Goal: Task Accomplishment & Management: Complete application form

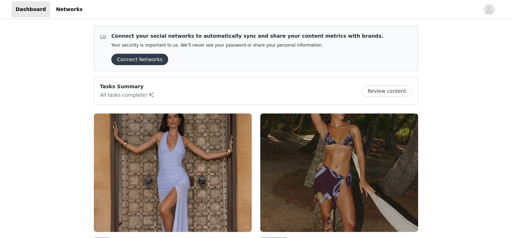
scroll to position [92, 0]
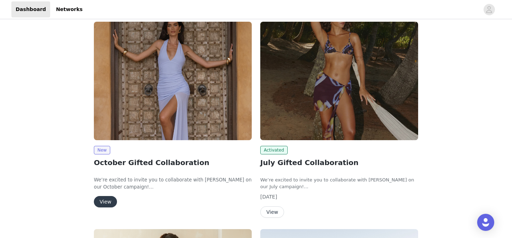
click at [100, 201] on button "View" at bounding box center [105, 201] width 23 height 11
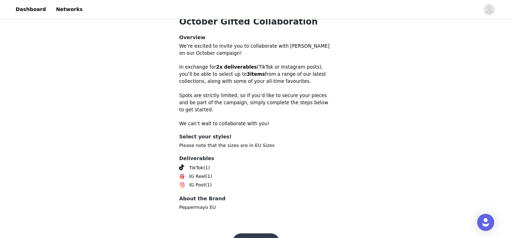
scroll to position [217, 0]
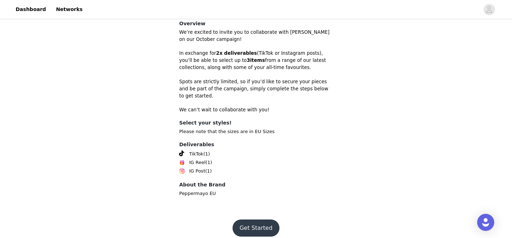
click at [247, 225] on button "Get Started" at bounding box center [255, 227] width 47 height 17
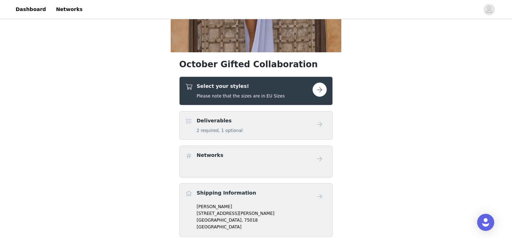
scroll to position [140, 0]
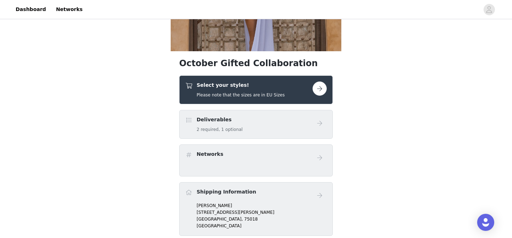
click at [322, 91] on button "button" at bounding box center [319, 88] width 14 height 14
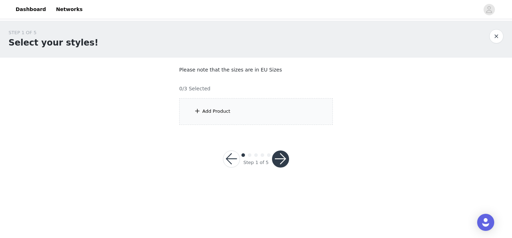
click at [262, 106] on div "Add Product" at bounding box center [256, 111] width 154 height 27
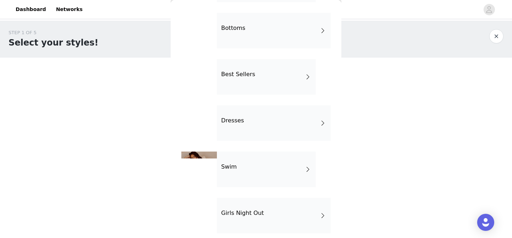
scroll to position [24, 0]
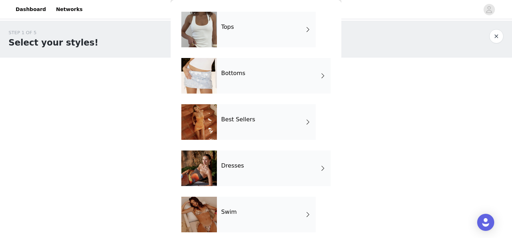
click at [268, 121] on div "Best Sellers" at bounding box center [266, 122] width 99 height 36
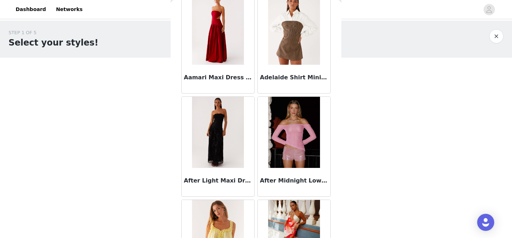
scroll to position [0, 0]
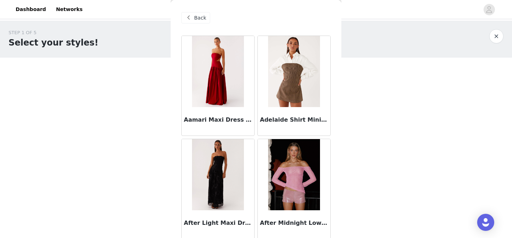
click at [188, 16] on span at bounding box center [188, 18] width 9 height 9
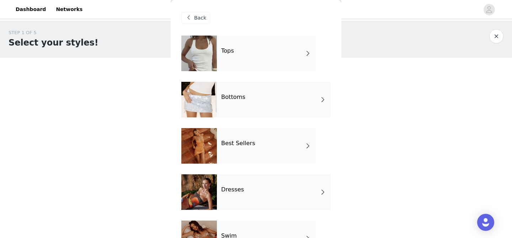
click at [241, 68] on div "Tops" at bounding box center [266, 54] width 99 height 36
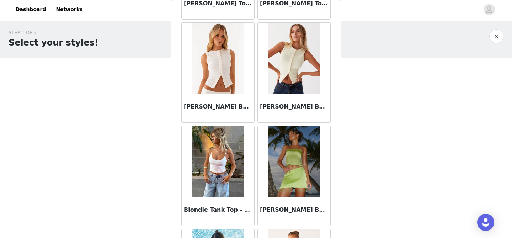
scroll to position [850, 0]
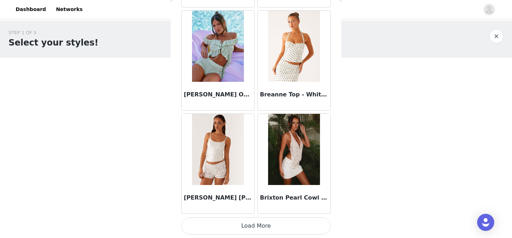
click at [251, 224] on button "Load More" at bounding box center [255, 225] width 149 height 17
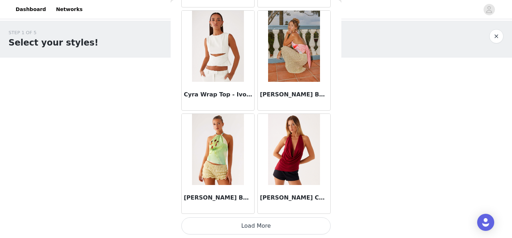
click at [260, 221] on button "Load More" at bounding box center [255, 225] width 149 height 17
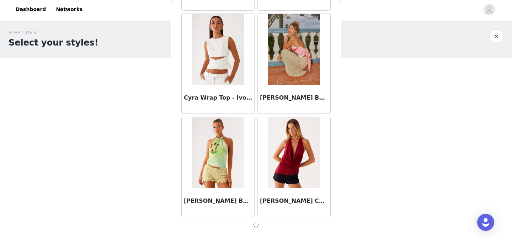
scroll to position [1881, 0]
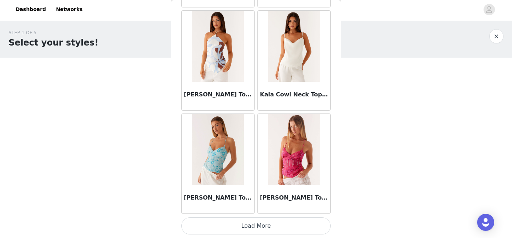
click at [270, 228] on button "Load More" at bounding box center [255, 225] width 149 height 17
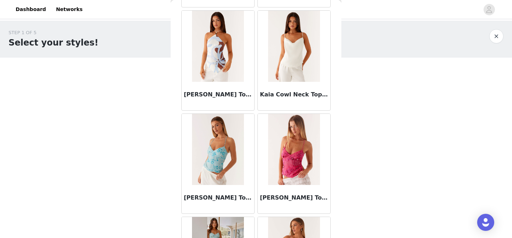
scroll to position [3943, 0]
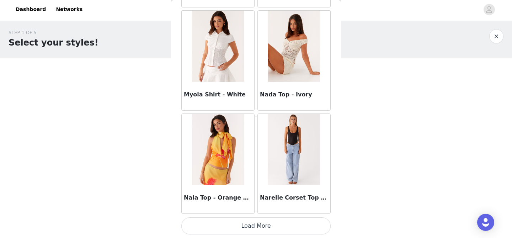
click at [249, 230] on button "Load More" at bounding box center [255, 225] width 149 height 17
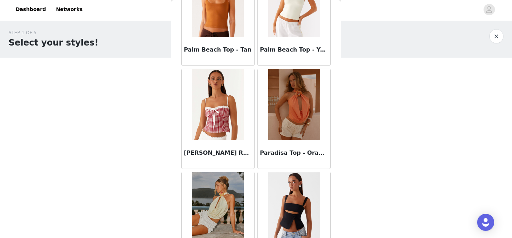
scroll to position [4974, 0]
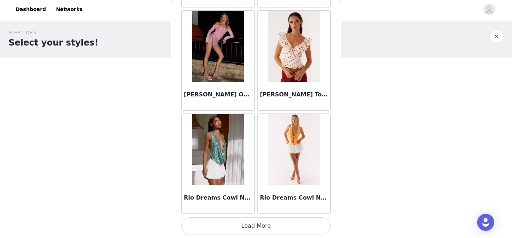
click at [250, 225] on button "Load More" at bounding box center [255, 225] width 149 height 17
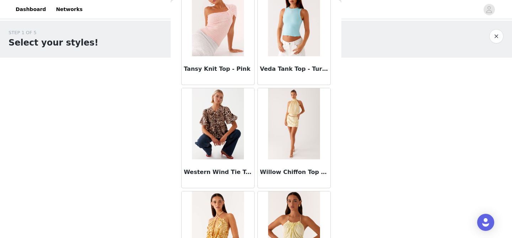
scroll to position [6005, 0]
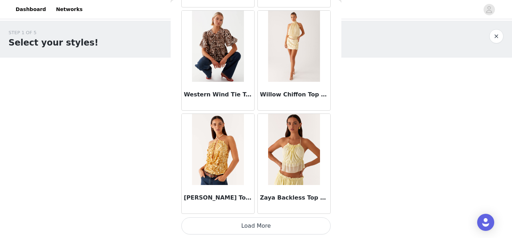
click at [248, 223] on button "Load More" at bounding box center [255, 225] width 149 height 17
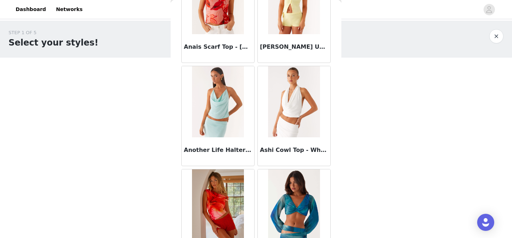
scroll to position [0, 0]
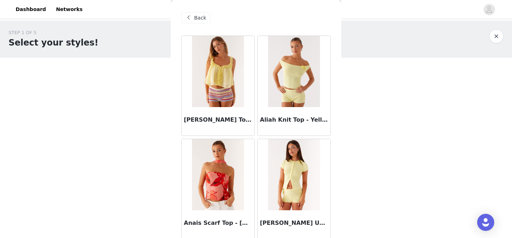
click at [185, 21] on span at bounding box center [188, 18] width 9 height 9
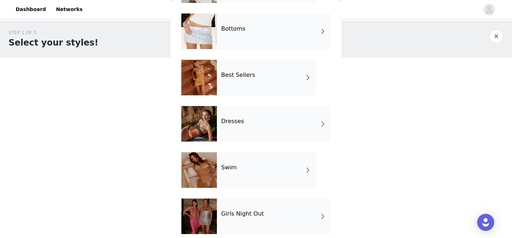
scroll to position [21, 0]
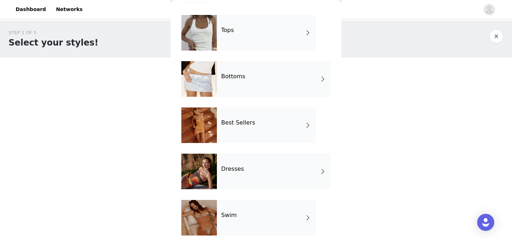
click at [249, 86] on div "Bottoms" at bounding box center [274, 79] width 114 height 36
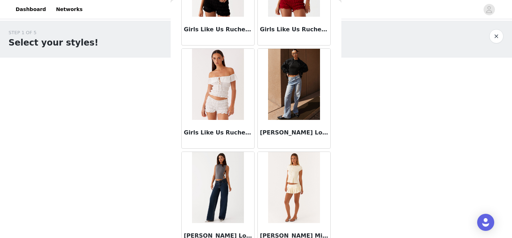
scroll to position [817, 0]
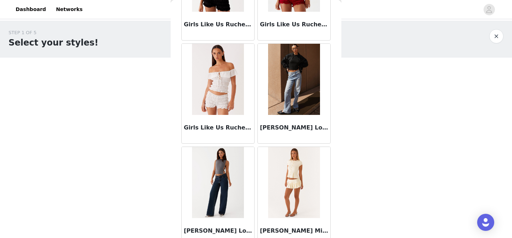
click at [286, 128] on h3 "[PERSON_NAME] Low Rise Denim Jeans - Light Blue" at bounding box center [294, 127] width 68 height 9
click at [286, 128] on div "Back After Midnight Low Rise Sequin Mini Shorts - Olive After Midnight Low Rise…" at bounding box center [256, 119] width 171 height 238
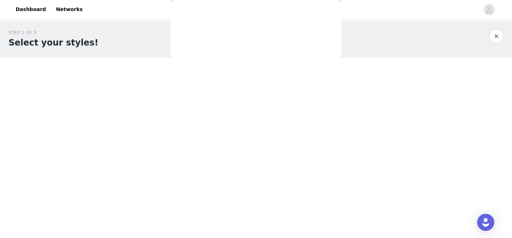
click at [286, 128] on div "Back After Midnight Low Rise Sequin Mini Shorts - Olive After Midnight Low Rise…" at bounding box center [256, 119] width 171 height 238
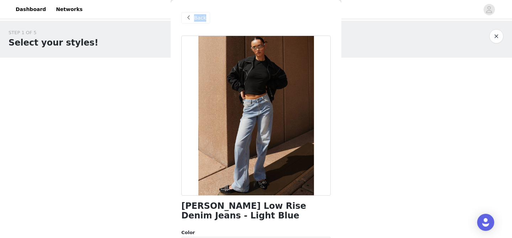
click at [191, 14] on span at bounding box center [188, 18] width 9 height 9
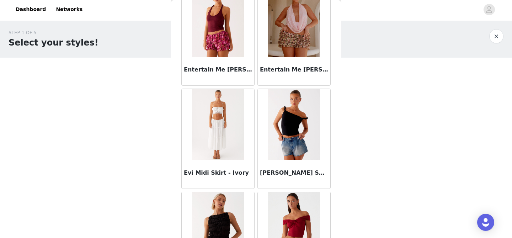
scroll to position [850, 0]
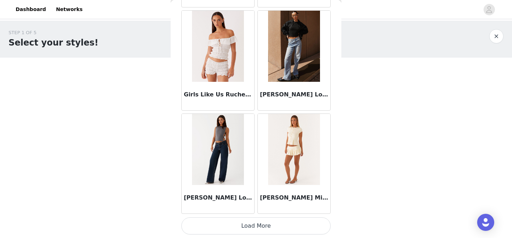
click at [253, 224] on button "Load More" at bounding box center [255, 225] width 149 height 17
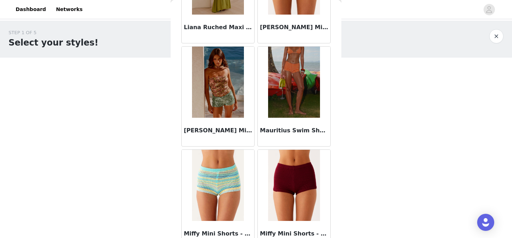
scroll to position [1881, 0]
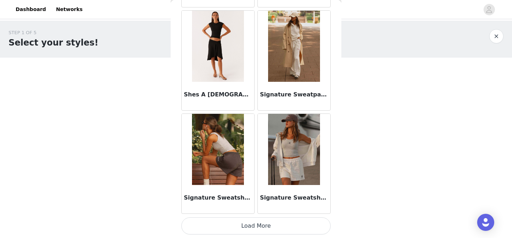
click at [262, 224] on button "Load More" at bounding box center [255, 225] width 149 height 17
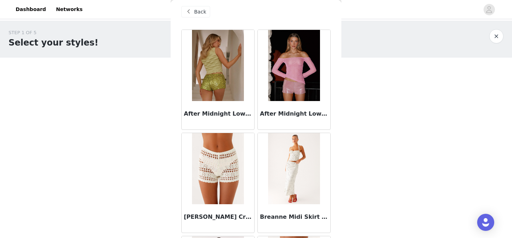
scroll to position [0, 0]
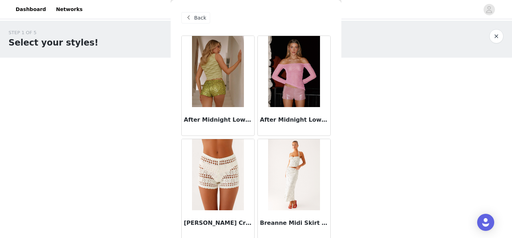
click at [197, 18] on span "Back" at bounding box center [200, 17] width 12 height 7
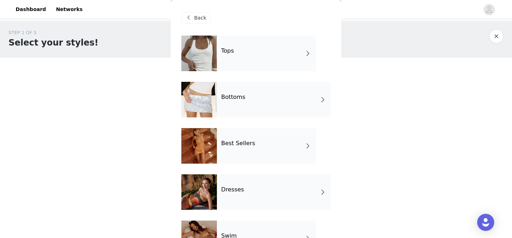
click at [253, 149] on div "Best Sellers" at bounding box center [266, 146] width 99 height 36
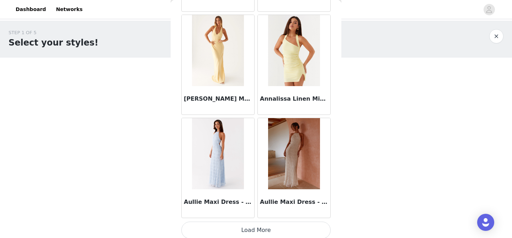
scroll to position [850, 0]
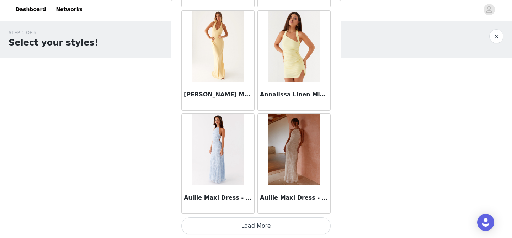
click at [252, 221] on button "Load More" at bounding box center [255, 225] width 149 height 17
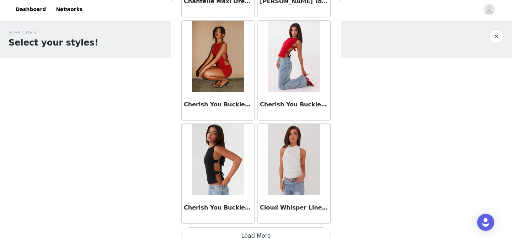
scroll to position [1881, 0]
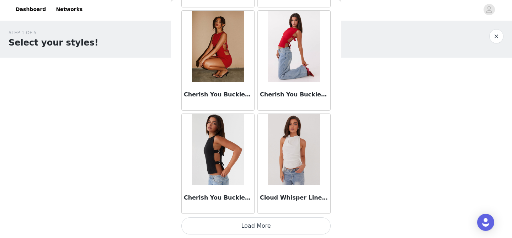
click at [248, 218] on button "Load More" at bounding box center [255, 225] width 149 height 17
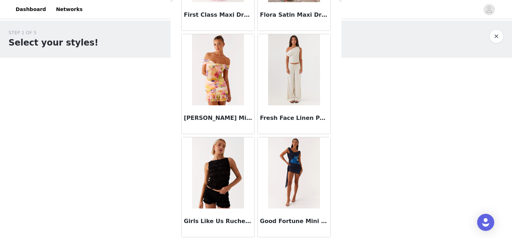
scroll to position [2912, 0]
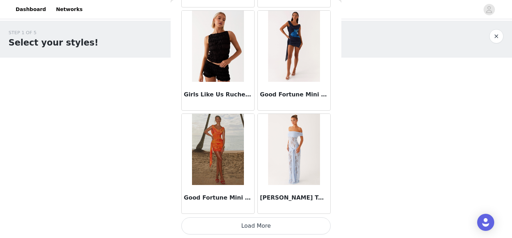
click at [250, 226] on button "Load More" at bounding box center [255, 225] width 149 height 17
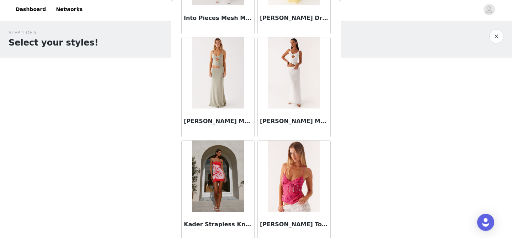
scroll to position [3943, 0]
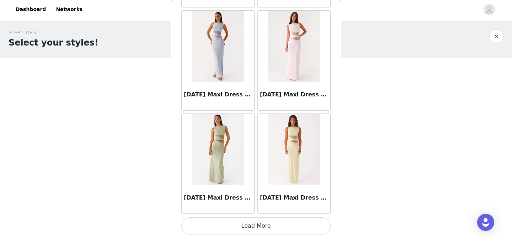
click at [244, 226] on button "Load More" at bounding box center [255, 225] width 149 height 17
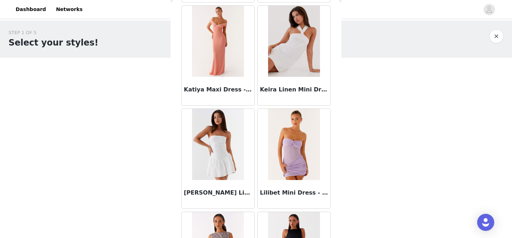
scroll to position [4974, 0]
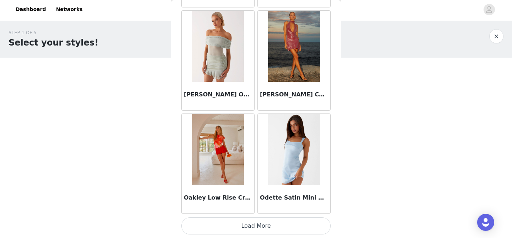
click at [254, 219] on button "Load More" at bounding box center [255, 225] width 149 height 17
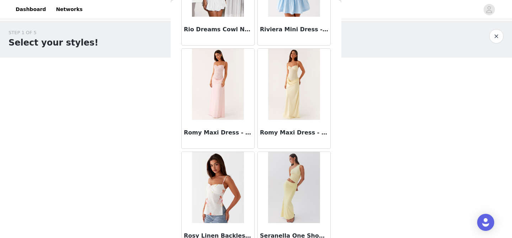
scroll to position [6005, 0]
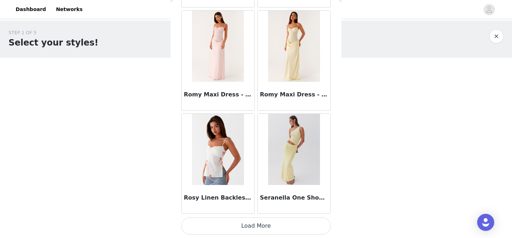
click at [251, 223] on button "Load More" at bounding box center [255, 225] width 149 height 17
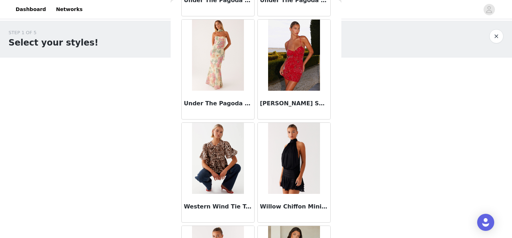
scroll to position [7036, 0]
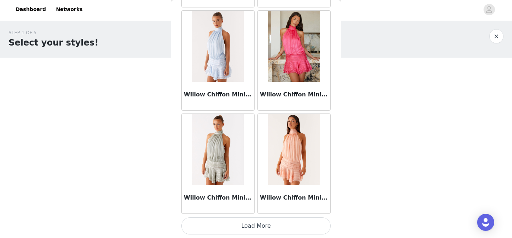
click at [247, 223] on button "Load More" at bounding box center [255, 225] width 149 height 17
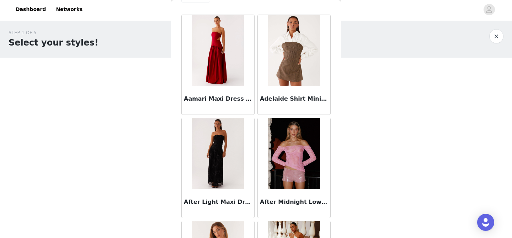
scroll to position [0, 0]
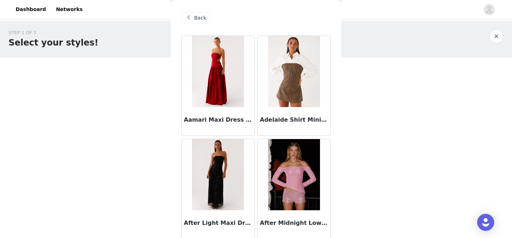
click at [282, 63] on img at bounding box center [294, 71] width 52 height 71
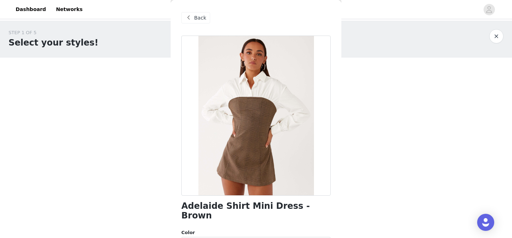
click at [198, 18] on span "Back" at bounding box center [200, 17] width 12 height 7
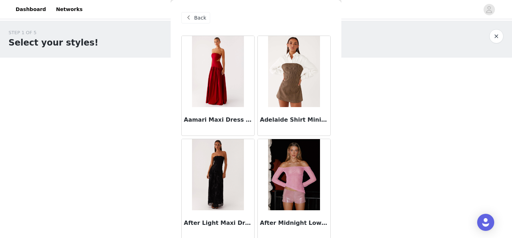
click at [198, 18] on span "Back" at bounding box center [200, 17] width 12 height 7
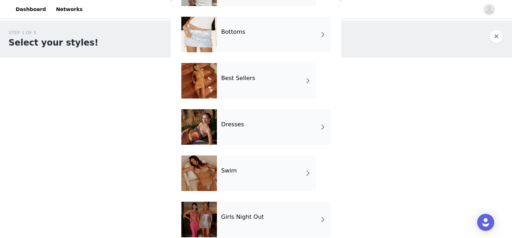
scroll to position [74, 0]
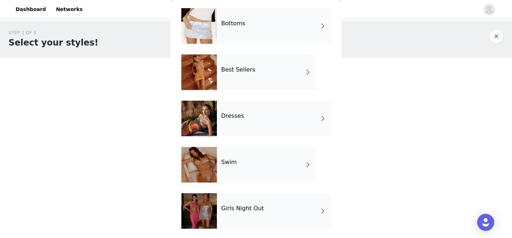
click at [236, 121] on div "Dresses" at bounding box center [274, 119] width 114 height 36
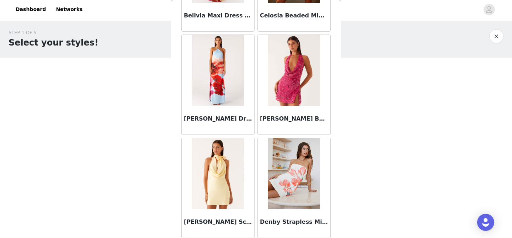
scroll to position [850, 0]
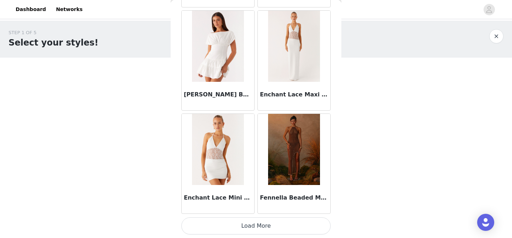
click at [259, 221] on button "Load More" at bounding box center [255, 225] width 149 height 17
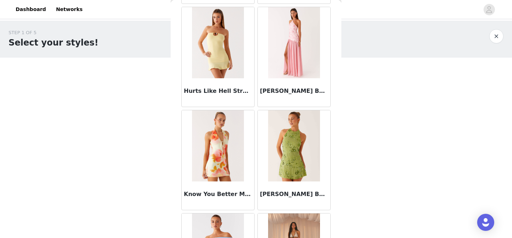
scroll to position [1881, 0]
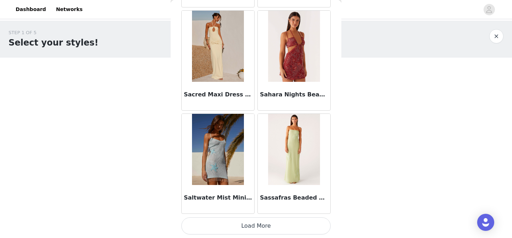
click at [254, 229] on button "Load More" at bounding box center [255, 225] width 149 height 17
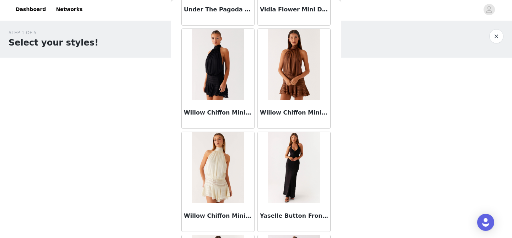
scroll to position [2912, 0]
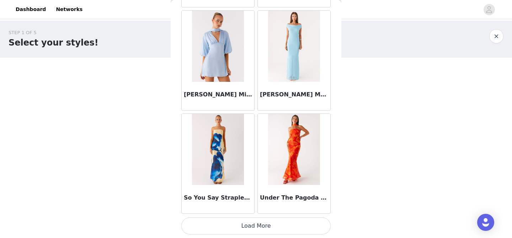
click at [246, 229] on button "Load More" at bounding box center [255, 225] width 149 height 17
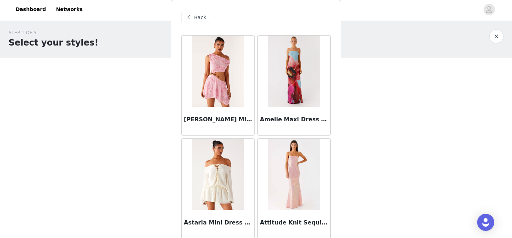
scroll to position [0, 0]
click at [200, 22] on div "Back" at bounding box center [195, 17] width 29 height 11
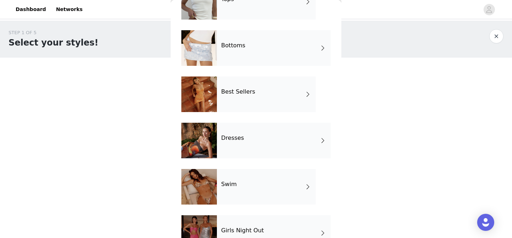
scroll to position [65, 0]
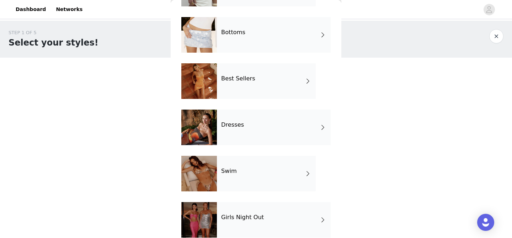
click at [241, 176] on div "Swim" at bounding box center [266, 174] width 99 height 36
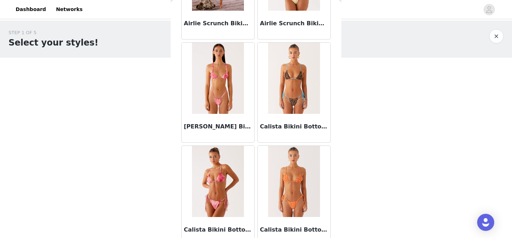
scroll to position [415, 0]
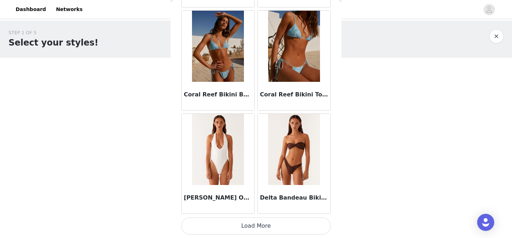
click at [260, 227] on button "Load More" at bounding box center [255, 225] width 149 height 17
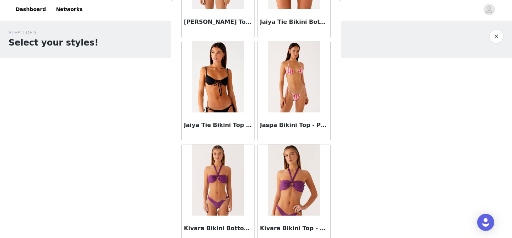
scroll to position [1881, 0]
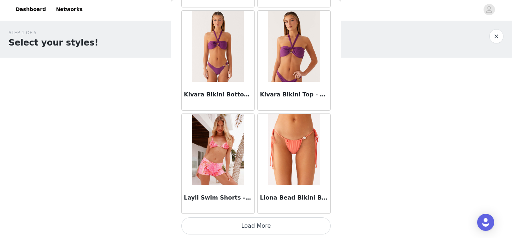
click at [242, 224] on button "Load More" at bounding box center [255, 225] width 149 height 17
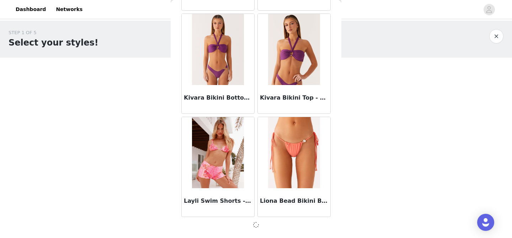
scroll to position [1878, 0]
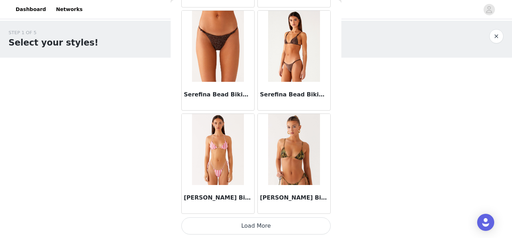
click at [249, 229] on button "Load More" at bounding box center [255, 225] width 149 height 17
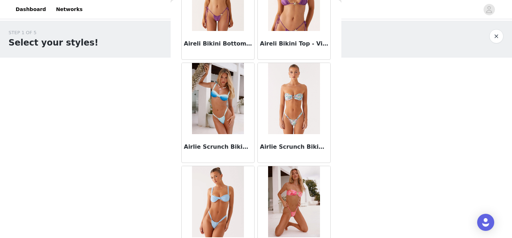
scroll to position [0, 0]
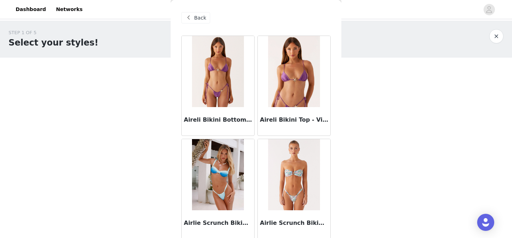
click at [188, 15] on span at bounding box center [188, 18] width 9 height 9
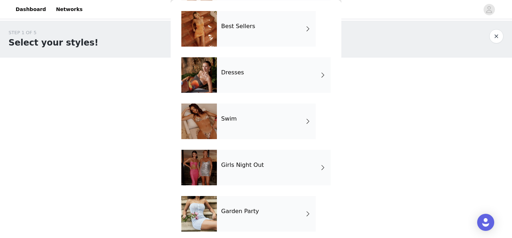
scroll to position [117, 0]
click at [228, 173] on div "Girls Night Out" at bounding box center [274, 167] width 114 height 36
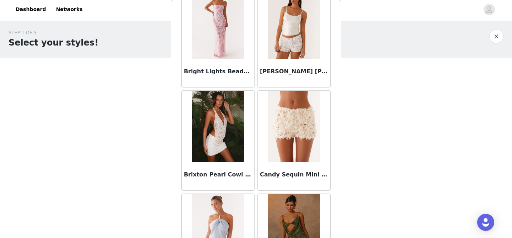
scroll to position [850, 0]
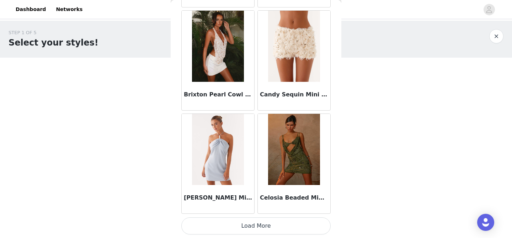
click at [232, 224] on button "Load More" at bounding box center [255, 225] width 149 height 17
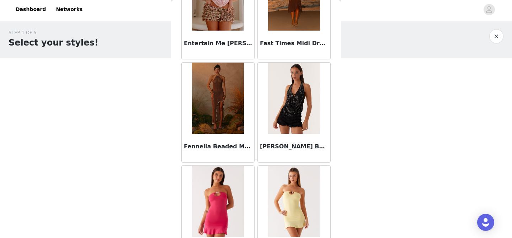
scroll to position [1881, 0]
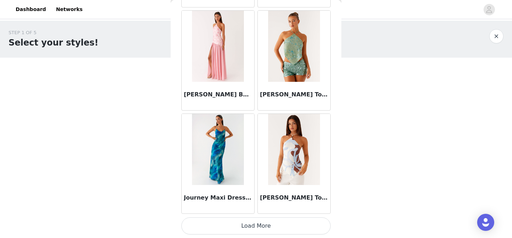
click at [243, 225] on button "Load More" at bounding box center [255, 225] width 149 height 17
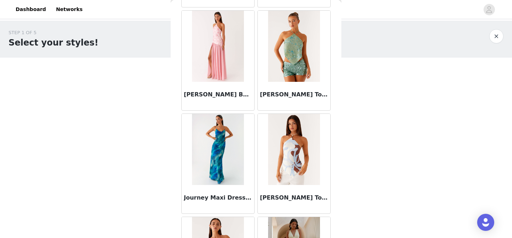
scroll to position [2912, 0]
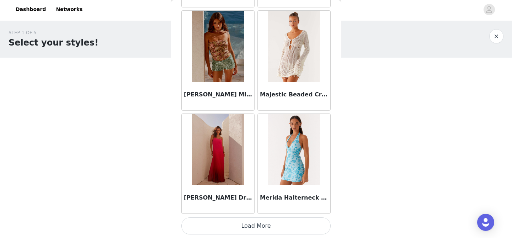
click at [233, 228] on button "Load More" at bounding box center [255, 225] width 149 height 17
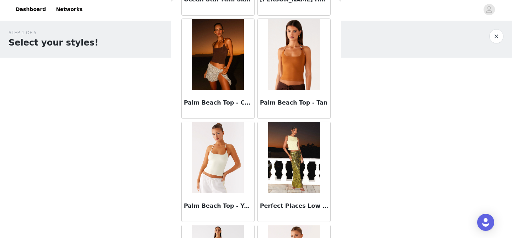
scroll to position [3943, 0]
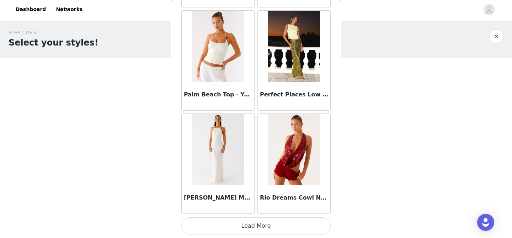
click at [257, 225] on button "Load More" at bounding box center [255, 225] width 149 height 17
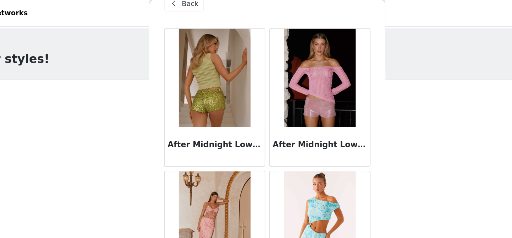
scroll to position [0, 0]
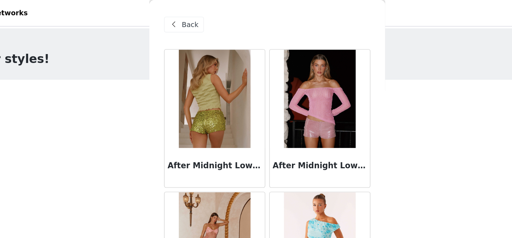
click at [202, 14] on span "Back" at bounding box center [200, 17] width 12 height 7
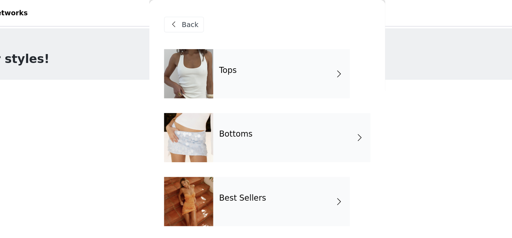
scroll to position [167, 0]
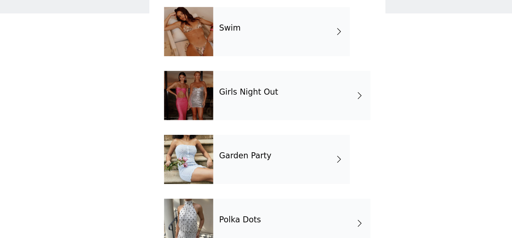
click at [242, 162] on h4 "Garden Party" at bounding box center [240, 160] width 38 height 6
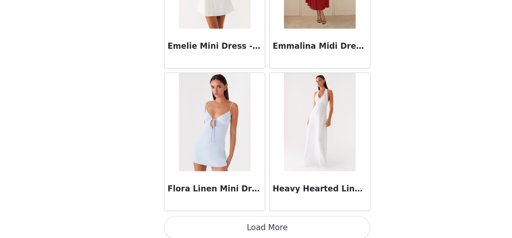
scroll to position [850, 0]
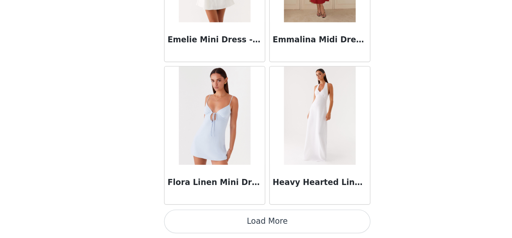
click at [261, 220] on button "Load More" at bounding box center [255, 225] width 149 height 17
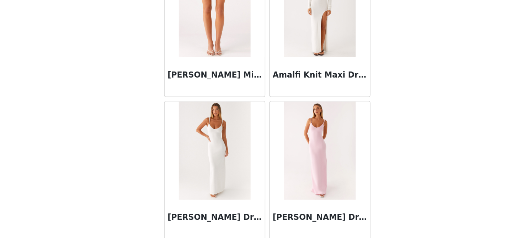
scroll to position [0, 0]
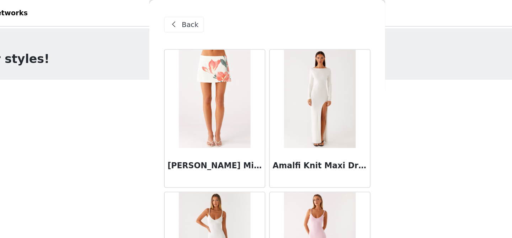
click at [205, 19] on span "Back" at bounding box center [200, 17] width 12 height 7
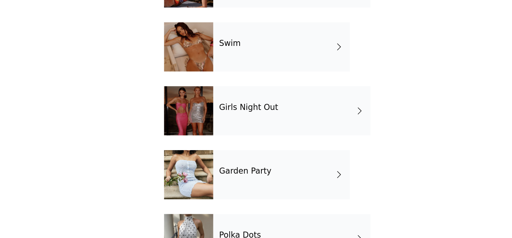
scroll to position [167, 0]
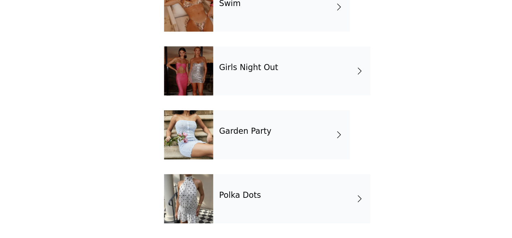
click at [241, 207] on h4 "Polka Dots" at bounding box center [236, 207] width 30 height 6
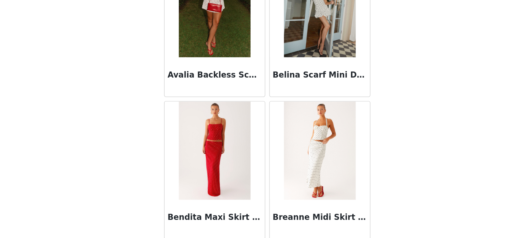
scroll to position [0, 0]
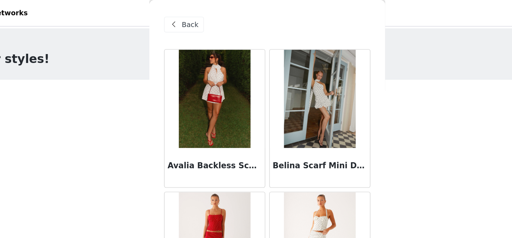
click at [193, 18] on div "Back" at bounding box center [195, 17] width 29 height 11
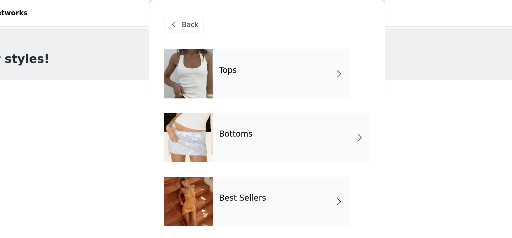
click at [251, 65] on div "Tops" at bounding box center [266, 54] width 99 height 36
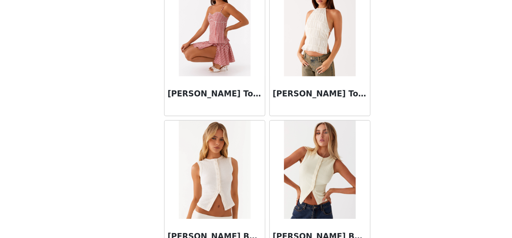
scroll to position [850, 0]
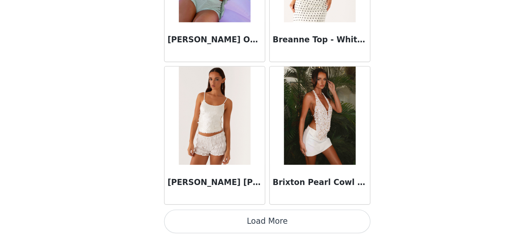
click at [260, 224] on button "Load More" at bounding box center [255, 225] width 149 height 17
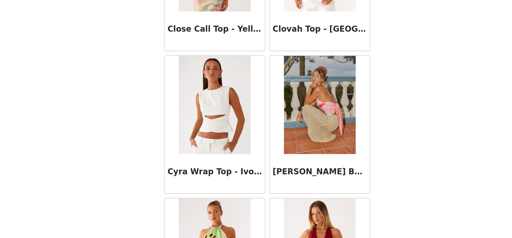
scroll to position [1881, 0]
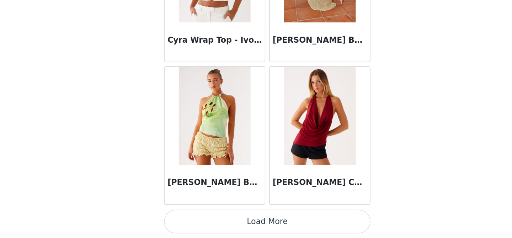
click at [253, 224] on button "Load More" at bounding box center [255, 225] width 149 height 17
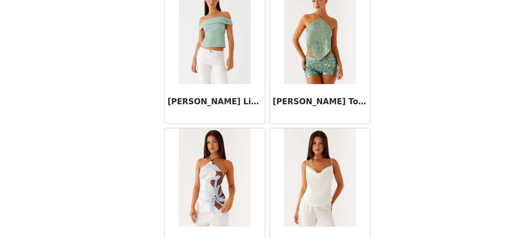
scroll to position [2912, 0]
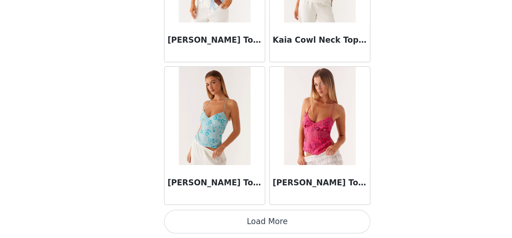
click at [255, 220] on button "Load More" at bounding box center [255, 225] width 149 height 17
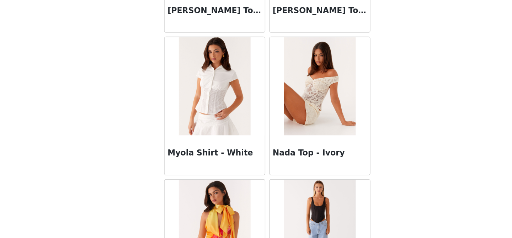
scroll to position [3943, 0]
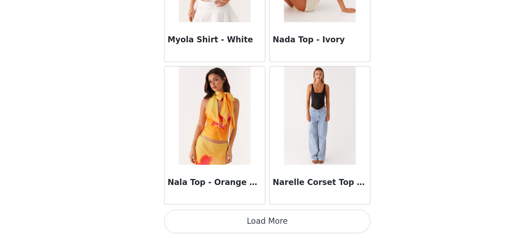
click at [256, 220] on button "Load More" at bounding box center [255, 225] width 149 height 17
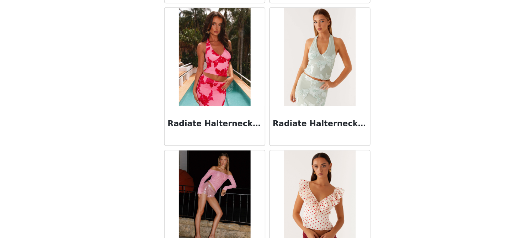
scroll to position [4974, 0]
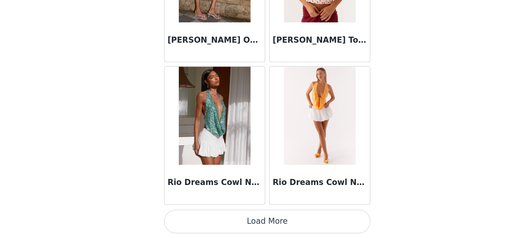
click at [256, 219] on button "Load More" at bounding box center [255, 225] width 149 height 17
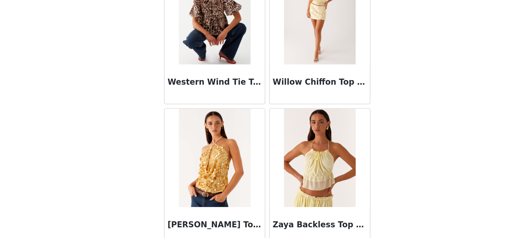
scroll to position [6005, 0]
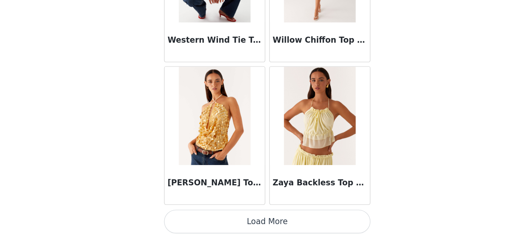
click at [251, 220] on button "Load More" at bounding box center [255, 225] width 149 height 17
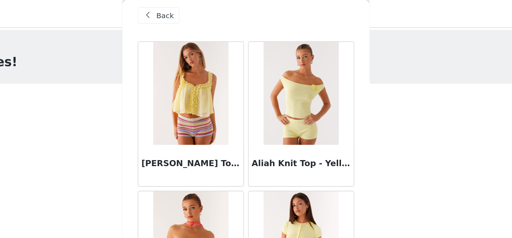
scroll to position [0, 0]
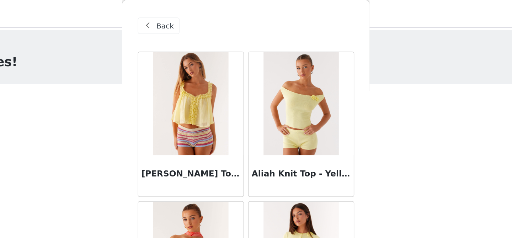
click at [196, 16] on span "Back" at bounding box center [200, 17] width 12 height 7
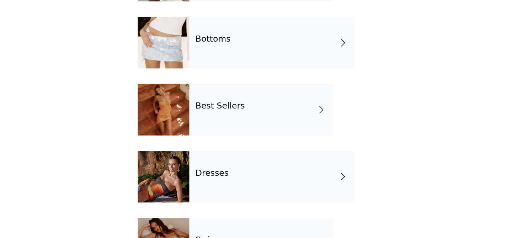
click at [236, 159] on div "Best Sellers" at bounding box center [266, 146] width 99 height 36
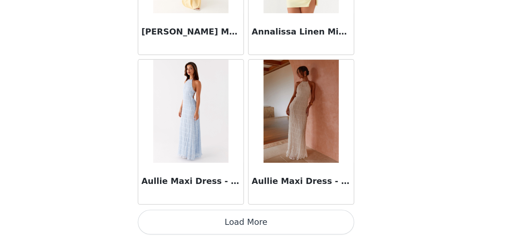
scroll to position [850, 0]
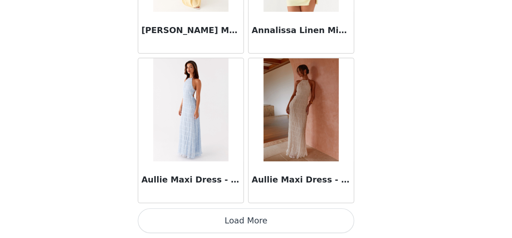
click at [252, 221] on button "Load More" at bounding box center [255, 225] width 149 height 17
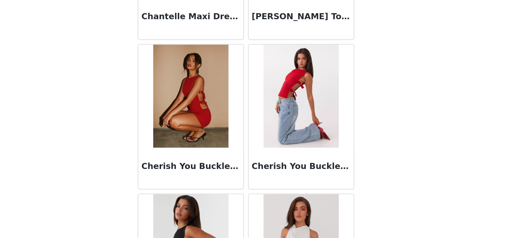
scroll to position [1881, 0]
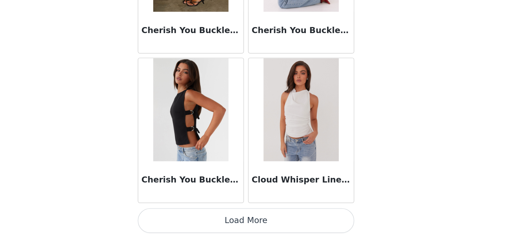
click at [261, 227] on button "Load More" at bounding box center [255, 225] width 149 height 17
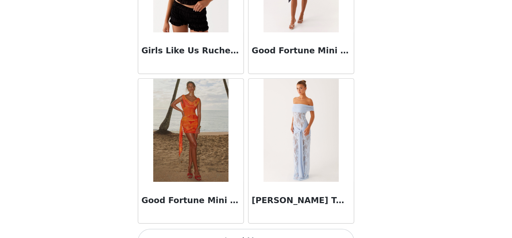
scroll to position [2912, 0]
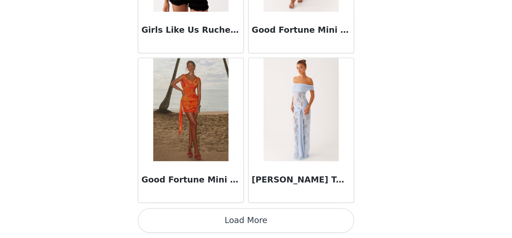
click at [261, 225] on button "Load More" at bounding box center [255, 225] width 149 height 17
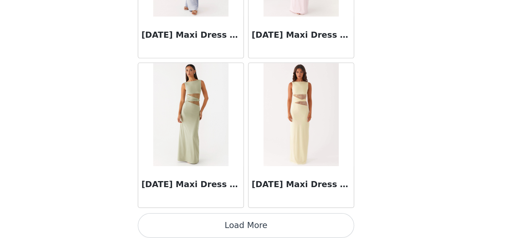
scroll to position [3943, 0]
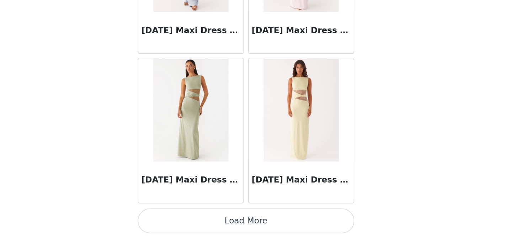
click at [261, 220] on button "Load More" at bounding box center [255, 225] width 149 height 17
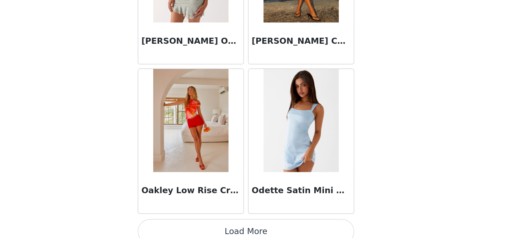
scroll to position [4974, 0]
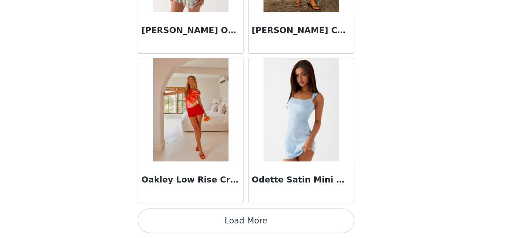
click at [260, 226] on button "Load More" at bounding box center [255, 225] width 149 height 17
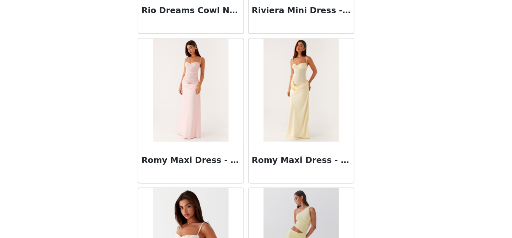
scroll to position [6005, 0]
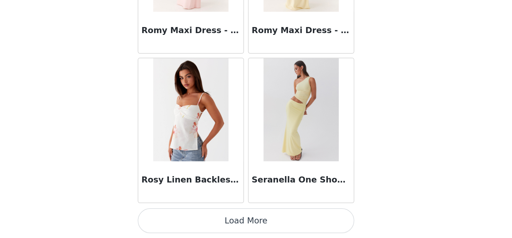
click at [263, 220] on button "Load More" at bounding box center [255, 225] width 149 height 17
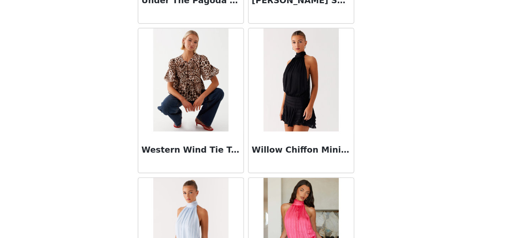
scroll to position [6851, 0]
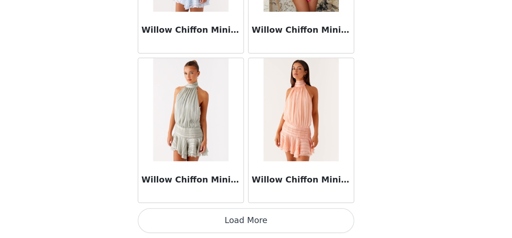
click at [258, 222] on button "Load More" at bounding box center [255, 225] width 149 height 17
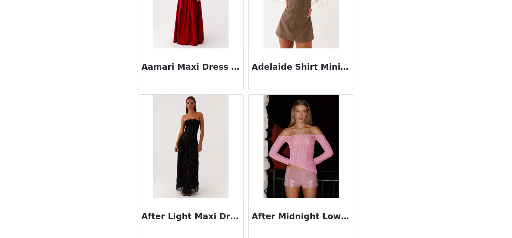
scroll to position [0, 0]
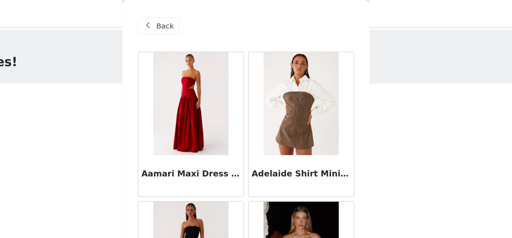
click at [200, 13] on div "Back" at bounding box center [195, 17] width 29 height 11
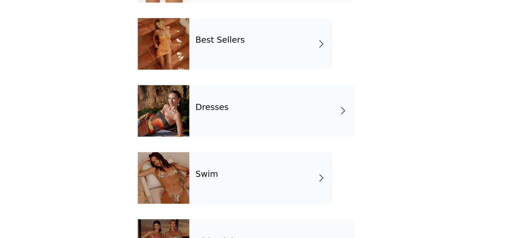
scroll to position [40, 0]
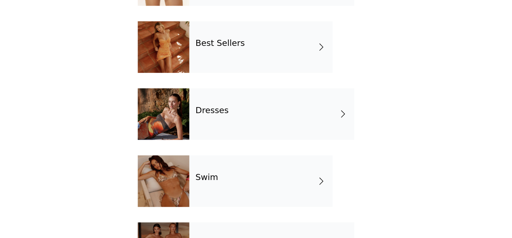
click at [272, 156] on div "Dresses" at bounding box center [274, 152] width 114 height 36
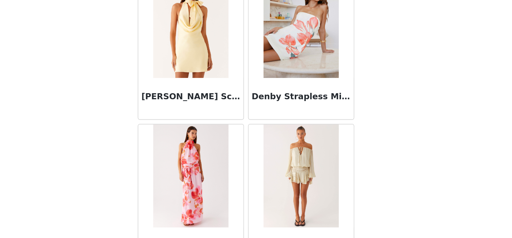
scroll to position [542, 0]
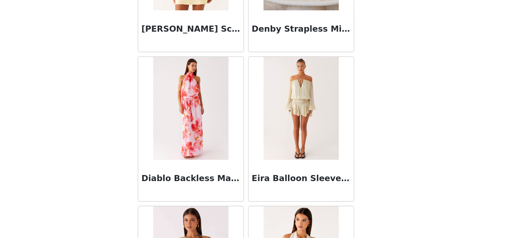
click at [290, 186] on div "Eira Balloon Sleeve Mini Dress - Ivory" at bounding box center [294, 198] width 73 height 28
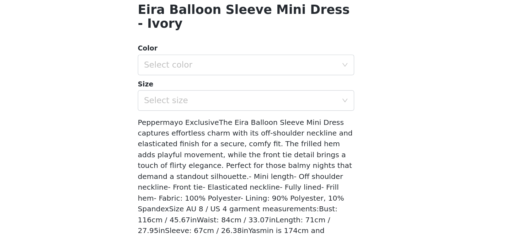
scroll to position [135, 0]
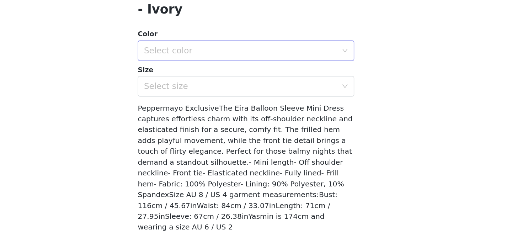
click at [274, 105] on div "Select color" at bounding box center [252, 108] width 133 height 7
click at [257, 113] on li "Ivory" at bounding box center [255, 114] width 149 height 11
click at [255, 129] on div "Select size" at bounding box center [252, 132] width 133 height 7
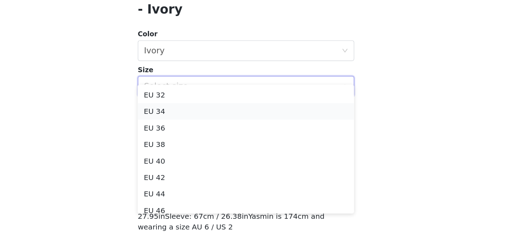
click at [241, 150] on li "EU 34" at bounding box center [255, 150] width 149 height 11
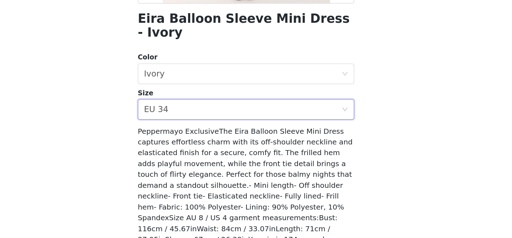
scroll to position [0, 0]
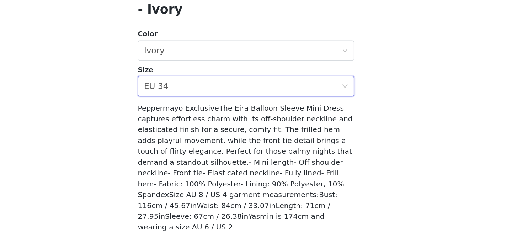
click at [244, 223] on div "Eira Balloon Sleeve Mini Dress - Ivory Color Select color Ivory Size Select siz…" at bounding box center [255, 82] width 149 height 364
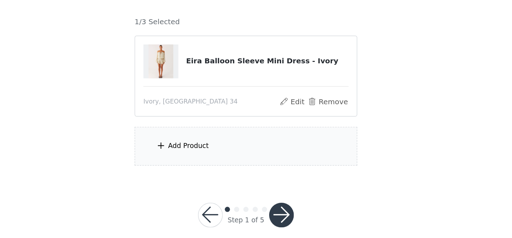
click at [240, 181] on div "Add Product" at bounding box center [256, 174] width 154 height 27
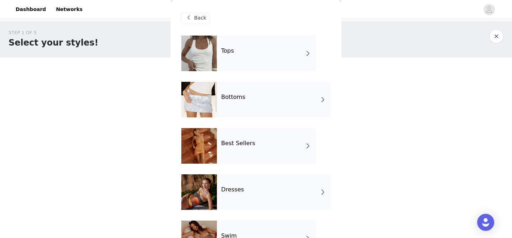
click at [261, 105] on div "Bottoms" at bounding box center [274, 100] width 114 height 36
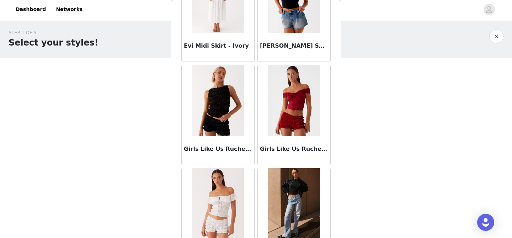
scroll to position [850, 0]
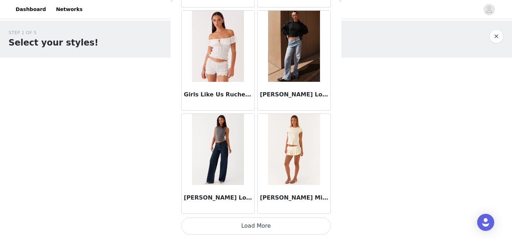
click at [259, 218] on button "Load More" at bounding box center [255, 225] width 149 height 17
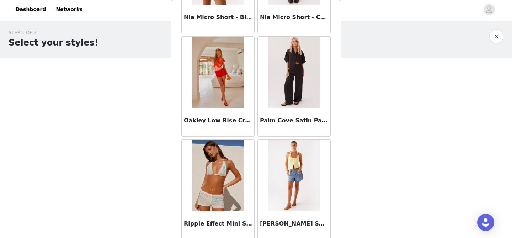
scroll to position [1881, 0]
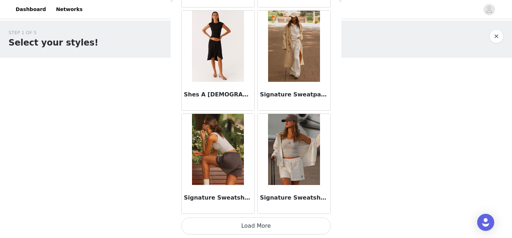
click at [260, 219] on button "Load More" at bounding box center [255, 225] width 149 height 17
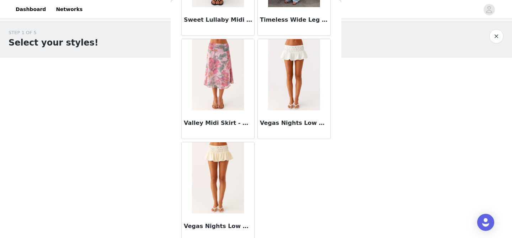
scroll to position [1651, 0]
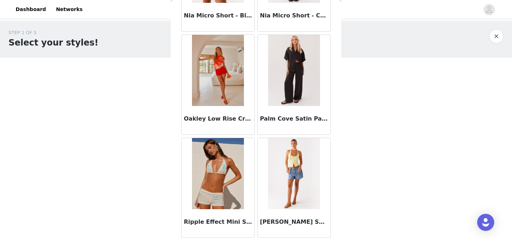
click at [296, 89] on img at bounding box center [294, 70] width 52 height 71
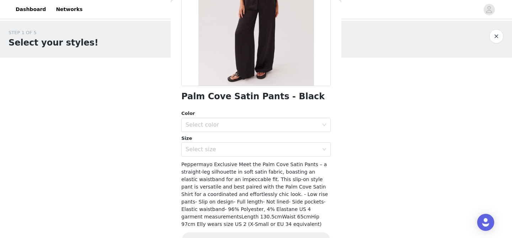
scroll to position [121, 0]
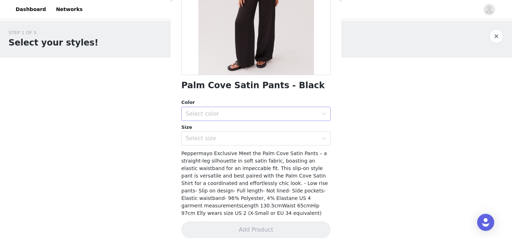
click at [242, 113] on div "Select color" at bounding box center [252, 113] width 133 height 7
click at [239, 127] on li "Black" at bounding box center [255, 129] width 149 height 11
click at [239, 137] on div "Select size" at bounding box center [252, 138] width 133 height 7
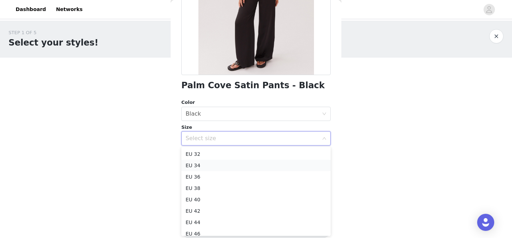
click at [231, 160] on li "EU 34" at bounding box center [255, 165] width 149 height 11
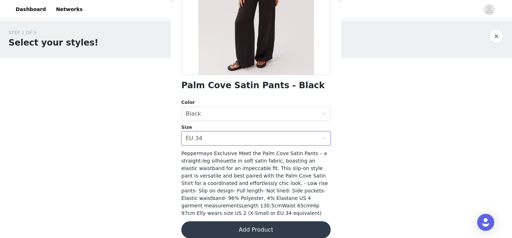
scroll to position [131, 0]
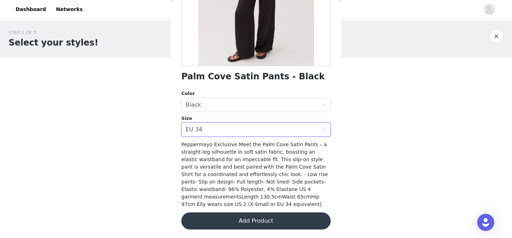
click at [240, 223] on button "Add Product" at bounding box center [255, 220] width 149 height 17
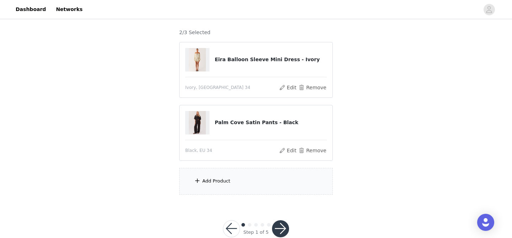
scroll to position [57, 0]
click at [250, 185] on div "Add Product" at bounding box center [256, 180] width 154 height 27
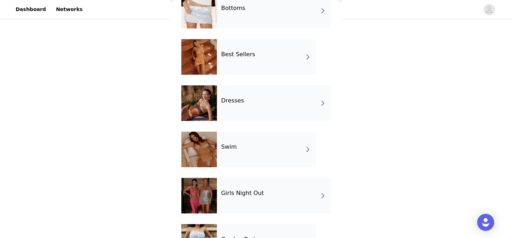
scroll to position [167, 0]
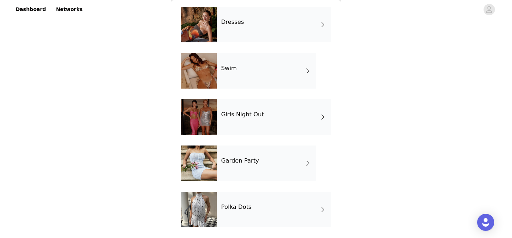
click at [261, 203] on div "Polka Dots" at bounding box center [274, 210] width 114 height 36
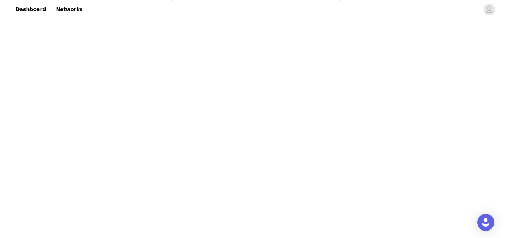
scroll to position [0, 0]
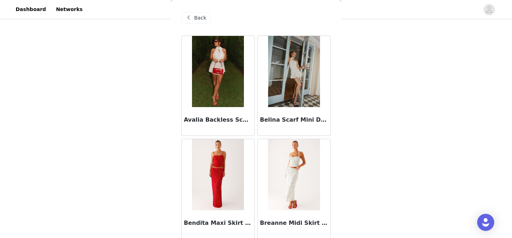
click at [221, 178] on img at bounding box center [218, 174] width 52 height 71
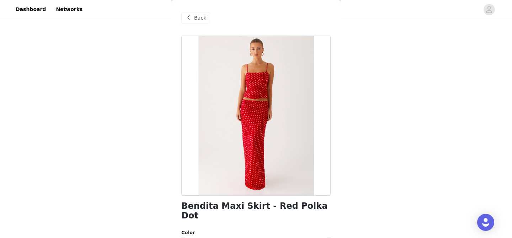
click at [195, 18] on span "Back" at bounding box center [200, 17] width 12 height 7
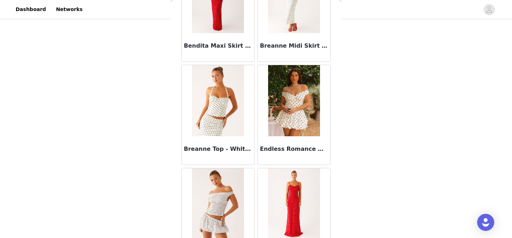
scroll to position [123, 0]
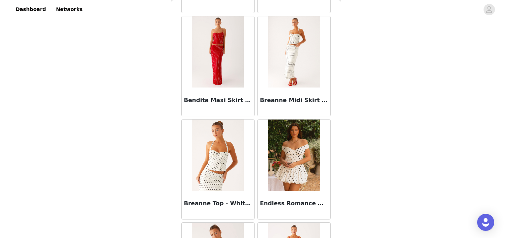
click at [223, 94] on div "Bendita Maxi Skirt - Red Polka Dot" at bounding box center [218, 101] width 73 height 28
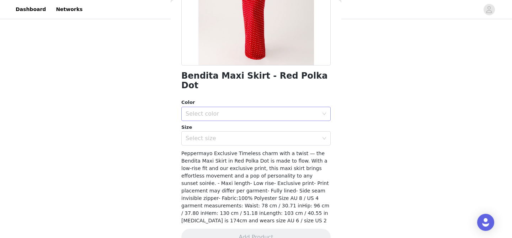
scroll to position [131, 0]
click at [256, 109] on div "Select color" at bounding box center [252, 112] width 133 height 7
click at [252, 121] on li "Red Polka Dot" at bounding box center [255, 118] width 149 height 11
click at [252, 131] on div "Select size" at bounding box center [254, 138] width 136 height 14
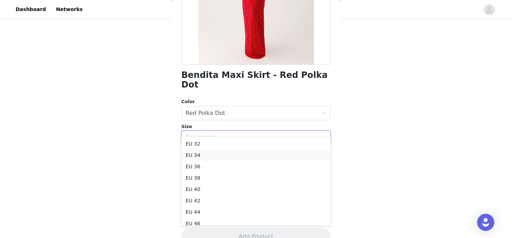
click at [240, 156] on li "EU 34" at bounding box center [255, 154] width 149 height 11
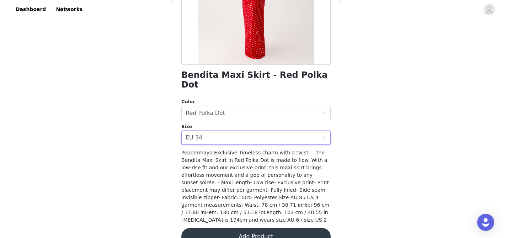
click at [249, 228] on button "Add Product" at bounding box center [255, 236] width 149 height 17
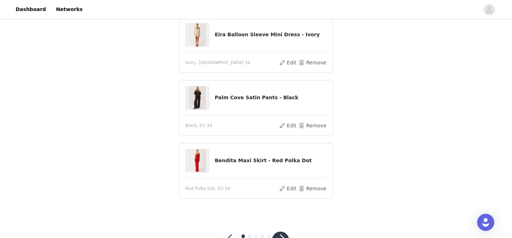
scroll to position [90, 0]
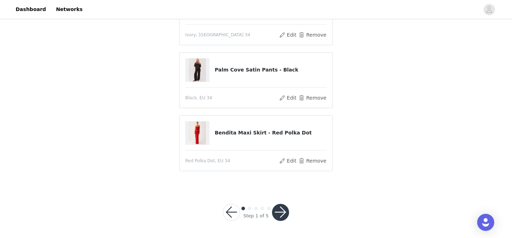
click at [282, 210] on button "button" at bounding box center [280, 212] width 17 height 17
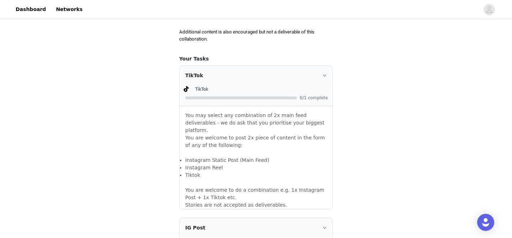
scroll to position [418, 0]
click at [321, 80] on div "TikTok" at bounding box center [256, 75] width 153 height 19
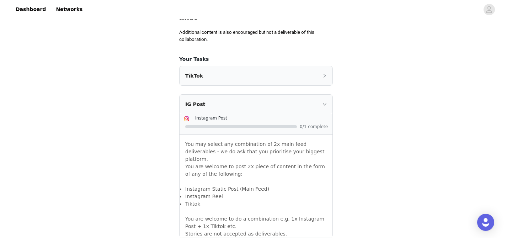
click at [321, 80] on div "TikTok" at bounding box center [256, 75] width 153 height 19
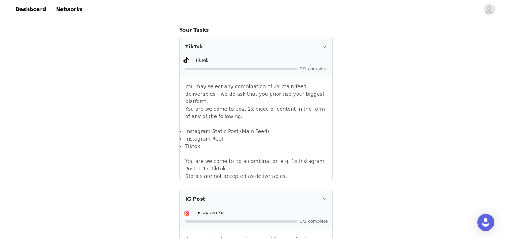
scroll to position [481, 0]
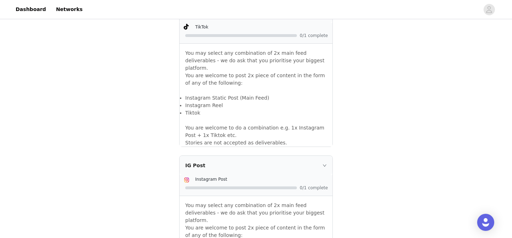
click at [261, 119] on p "You are welcome to do a combination e.g. 1x Instagram Post + 1x Tiktok etc. Sto…" at bounding box center [255, 132] width 141 height 30
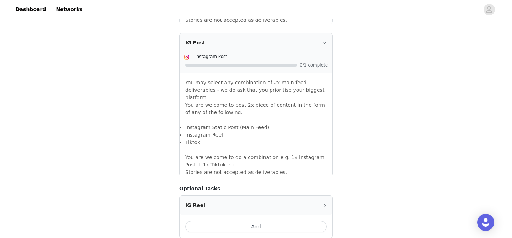
scroll to position [658, 0]
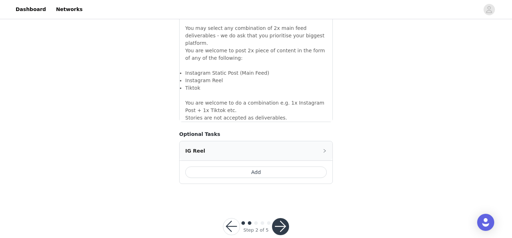
click at [279, 218] on button "button" at bounding box center [280, 226] width 17 height 17
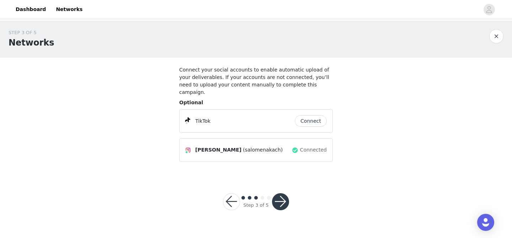
click at [303, 116] on button "Connect" at bounding box center [311, 120] width 32 height 11
click at [280, 193] on button "button" at bounding box center [280, 201] width 17 height 17
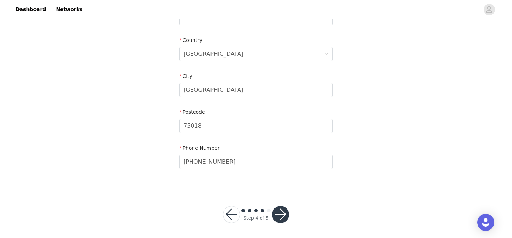
scroll to position [226, 0]
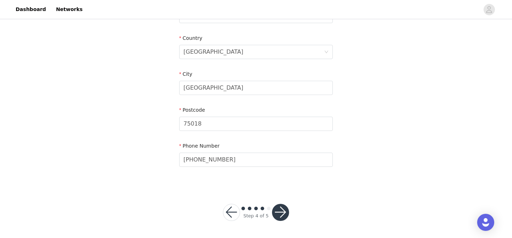
click at [276, 212] on button "button" at bounding box center [280, 212] width 17 height 17
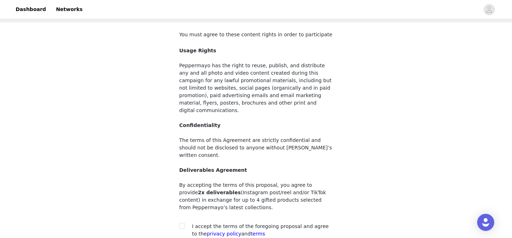
scroll to position [91, 0]
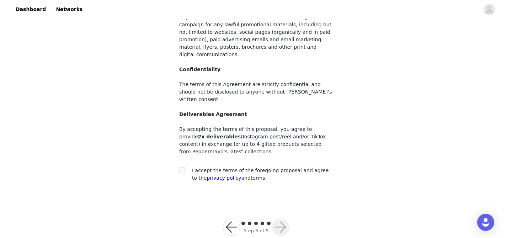
click at [236, 167] on span "I accept the terms of the foregoing proposal and agree to the privacy policy an…" at bounding box center [260, 173] width 137 height 13
click at [183, 167] on input "checkbox" at bounding box center [181, 169] width 5 height 5
checkbox input "true"
click at [277, 219] on button "button" at bounding box center [280, 227] width 17 height 17
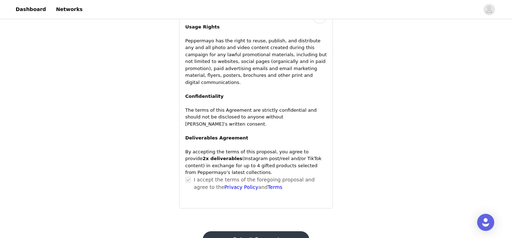
scroll to position [539, 0]
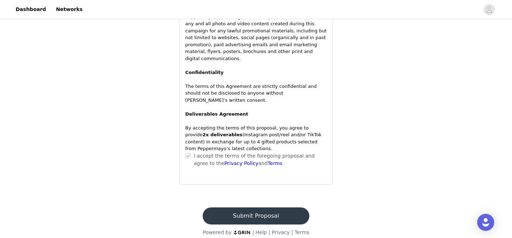
click at [256, 207] on button "Submit Proposal" at bounding box center [256, 215] width 106 height 17
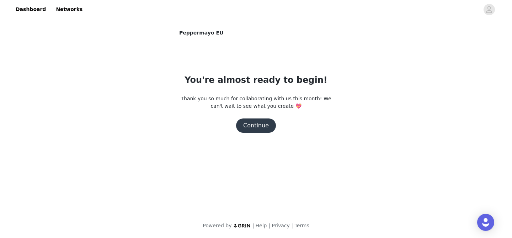
click at [260, 123] on button "Continue" at bounding box center [256, 125] width 40 height 14
